Goal: Information Seeking & Learning: Learn about a topic

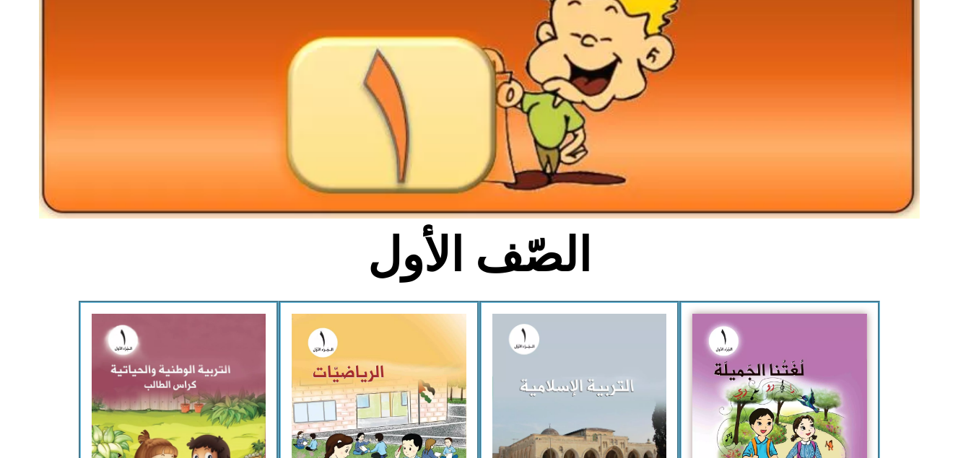
scroll to position [173, 0]
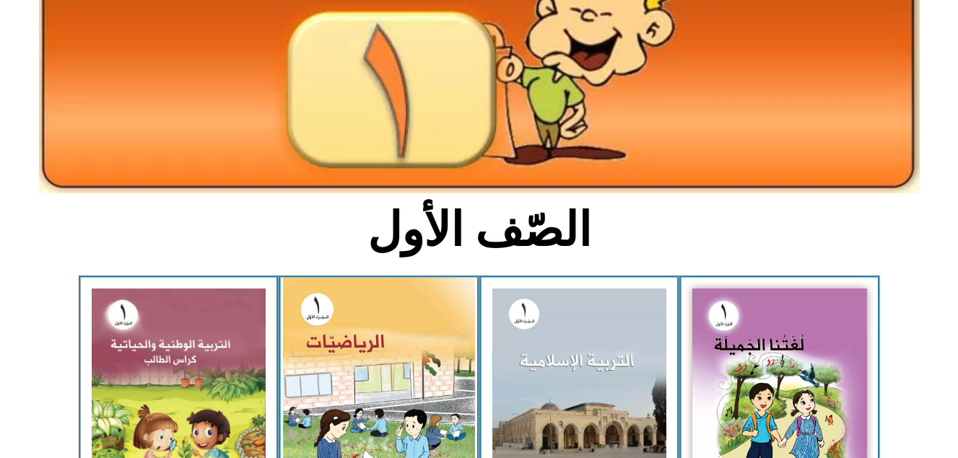
click at [395, 380] on img at bounding box center [379, 398] width 192 height 240
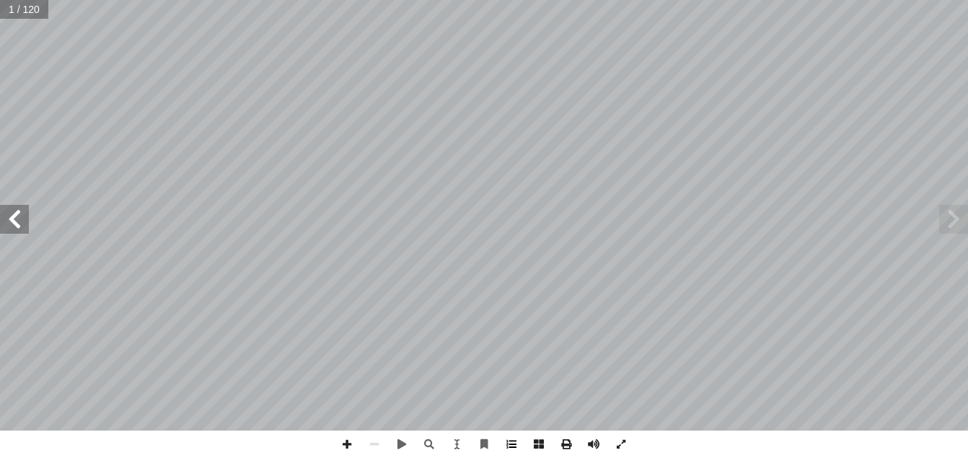
click at [510, 446] on span at bounding box center [511, 444] width 27 height 27
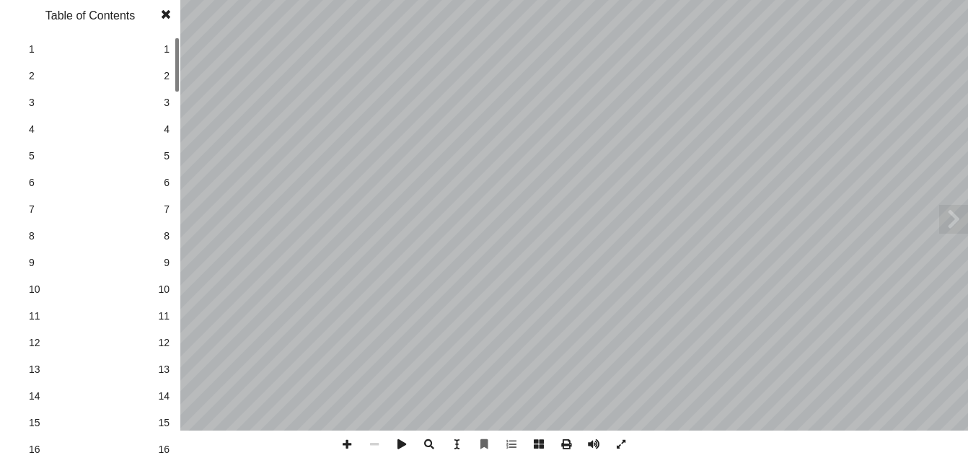
click at [165, 452] on span "16" at bounding box center [164, 449] width 12 height 15
click at [164, 15] on span at bounding box center [166, 14] width 26 height 29
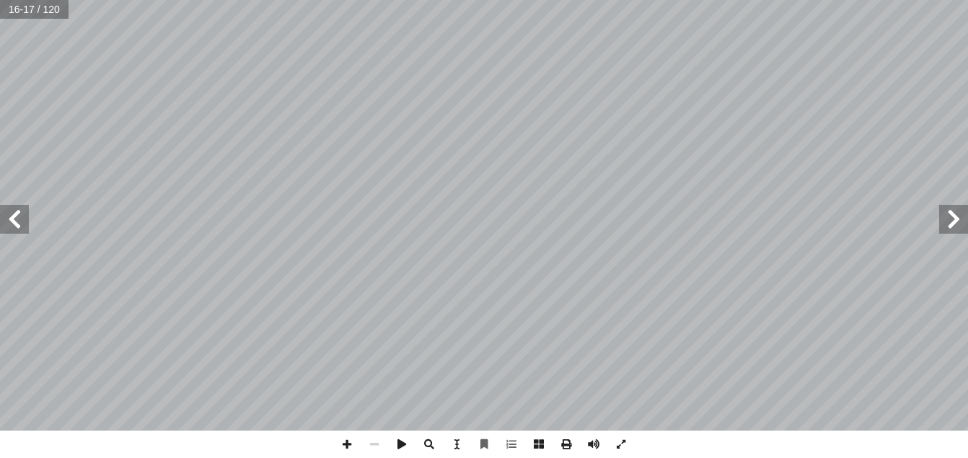
click at [17, 214] on span at bounding box center [14, 219] width 29 height 29
click at [341, 438] on div "1 ٨ : ٥ َ د َ د َ الع ُ ب ُ ت ْ ك أ ا ٥ ٥ ٥ ٥ ٥ ٥ ٥ ٥ ٥ ـــــــــــــــــــــــ…" at bounding box center [484, 229] width 968 height 458
click at [343, 449] on span at bounding box center [346, 444] width 27 height 27
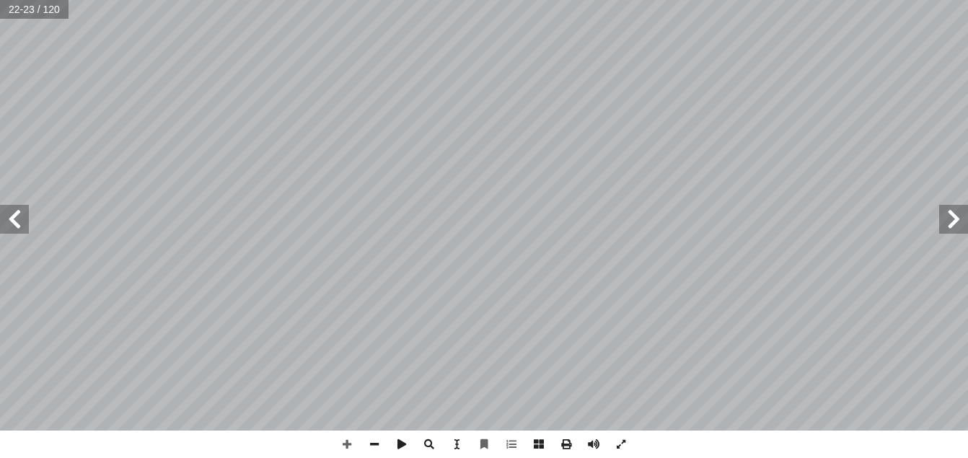
click at [13, 214] on span at bounding box center [14, 219] width 29 height 29
